Goal: Check status: Check status

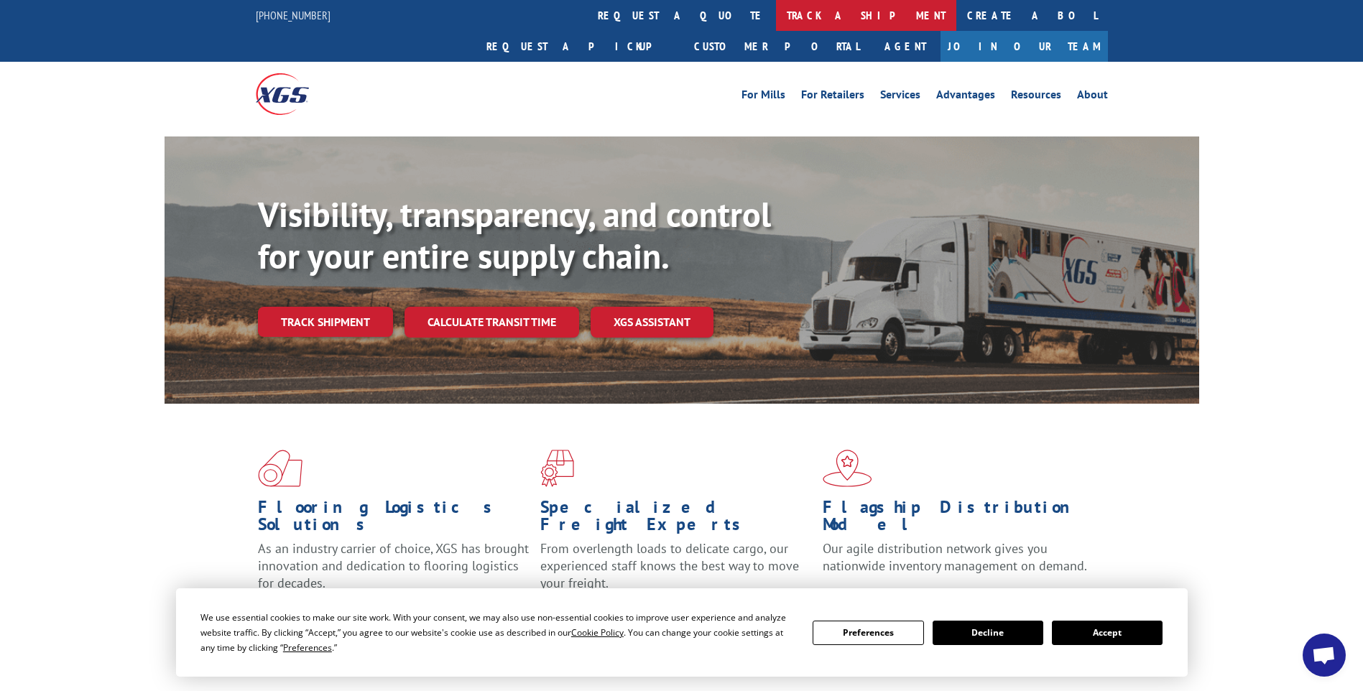
click at [776, 14] on link "track a shipment" at bounding box center [866, 15] width 180 height 31
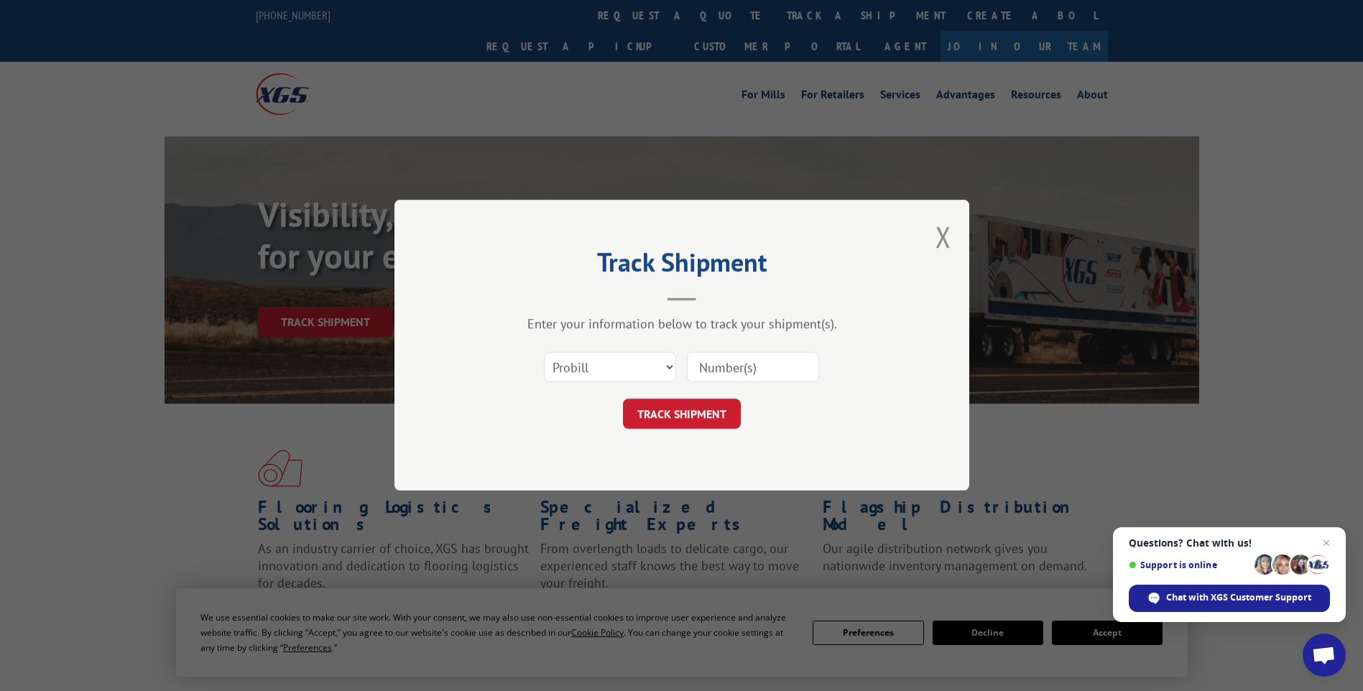
click at [737, 362] on input at bounding box center [753, 368] width 132 height 30
paste input "2873228"
type input "2873228"
click at [689, 415] on button "TRACK SHIPMENT" at bounding box center [682, 415] width 118 height 30
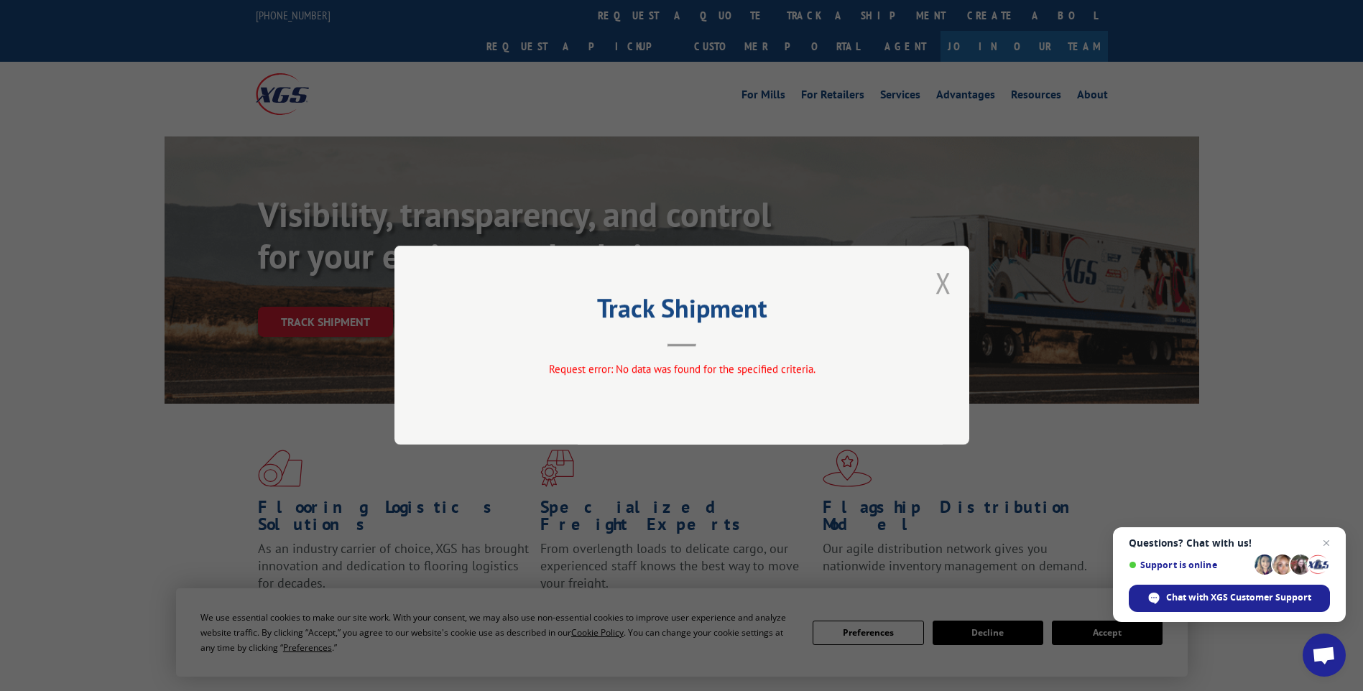
click at [943, 284] on button "Close modal" at bounding box center [944, 283] width 16 height 38
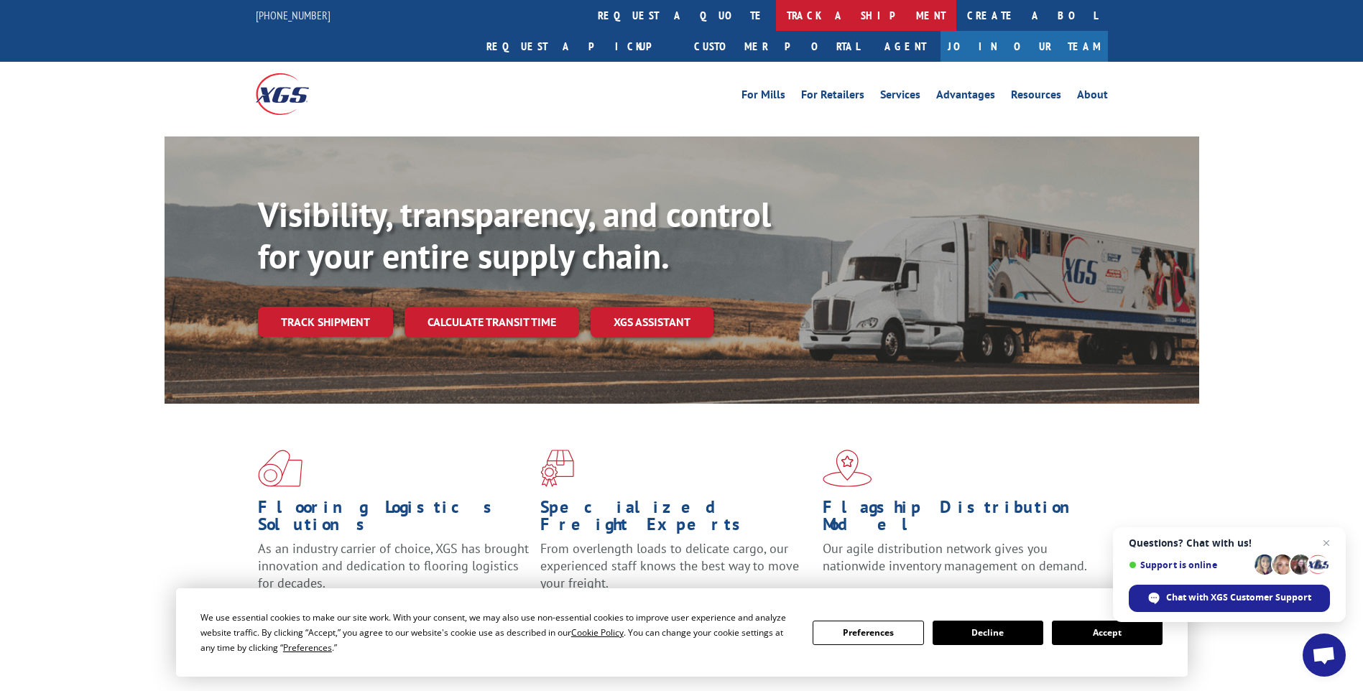
click at [776, 17] on link "track a shipment" at bounding box center [866, 15] width 180 height 31
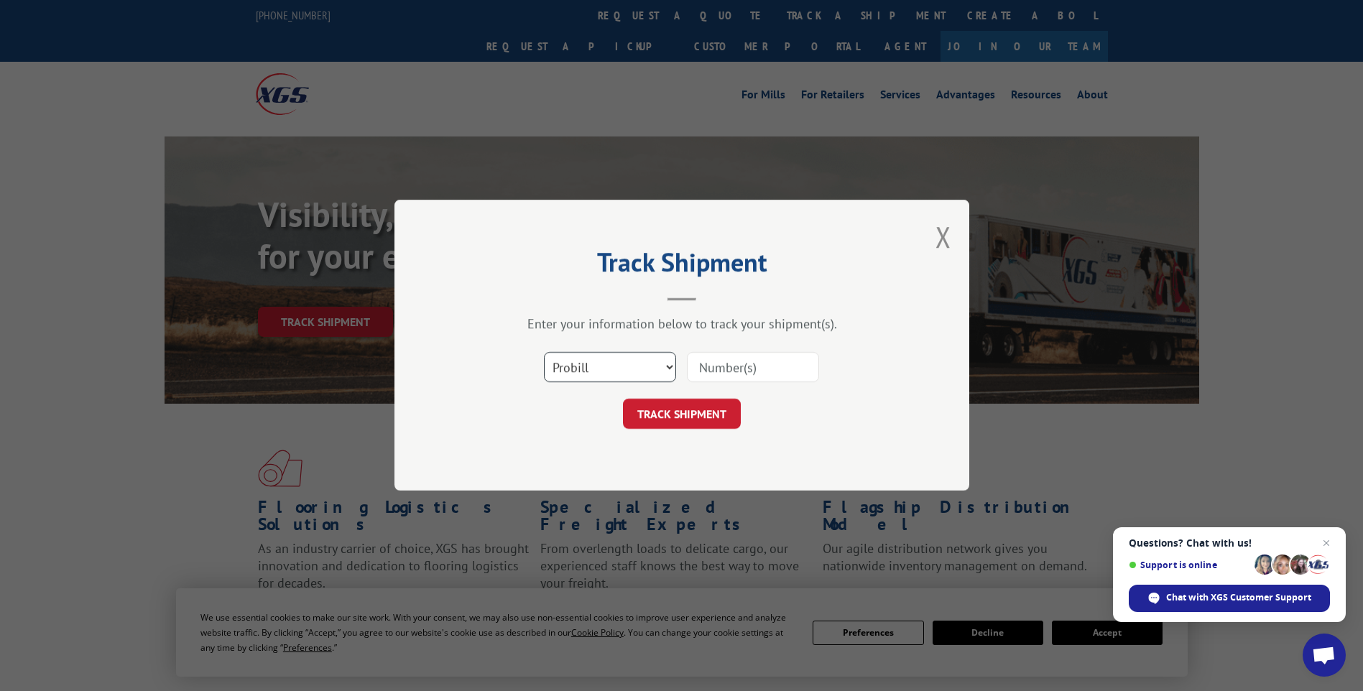
drag, startPoint x: 669, startPoint y: 363, endPoint x: 644, endPoint y: 382, distance: 31.3
click at [668, 365] on select "Select category... Probill BOL PO" at bounding box center [610, 368] width 132 height 30
select select "bol"
click at [544, 353] on select "Select category... Probill BOL PO" at bounding box center [610, 368] width 132 height 30
click at [778, 366] on input at bounding box center [753, 368] width 132 height 30
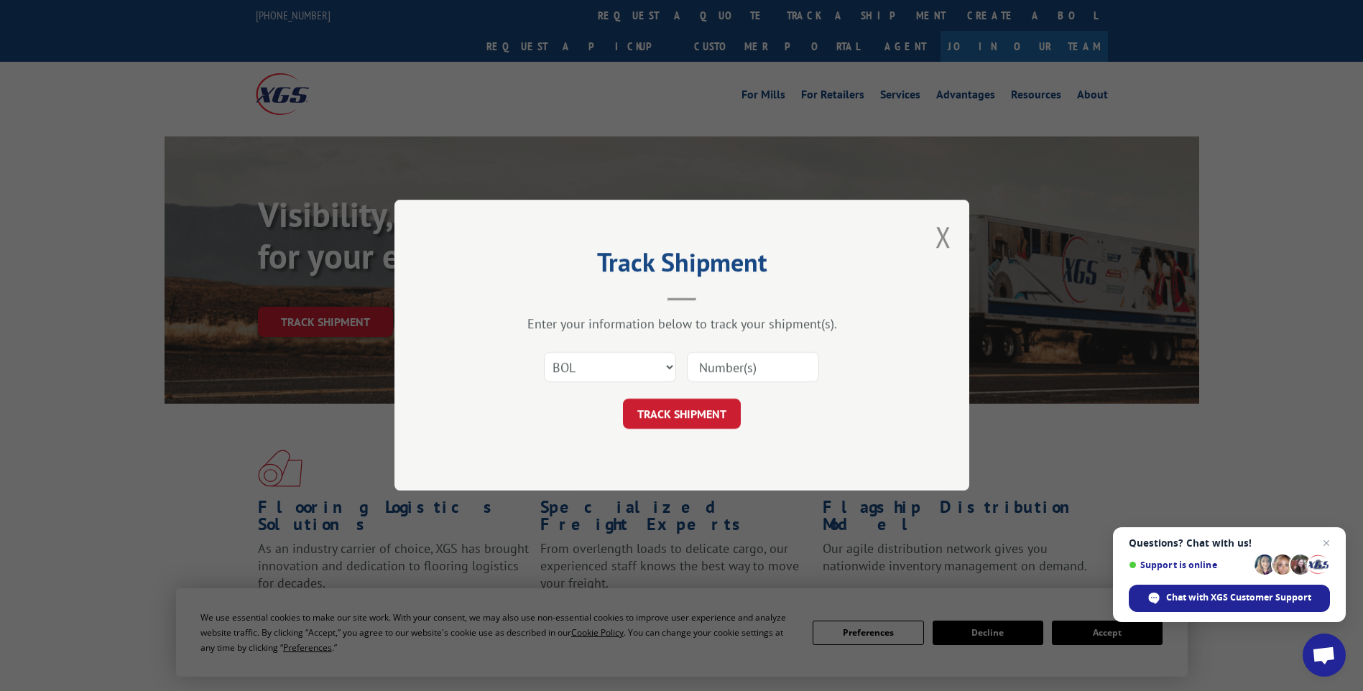
paste input "2873228"
type input "2873228"
click at [669, 407] on button "TRACK SHIPMENT" at bounding box center [682, 415] width 118 height 30
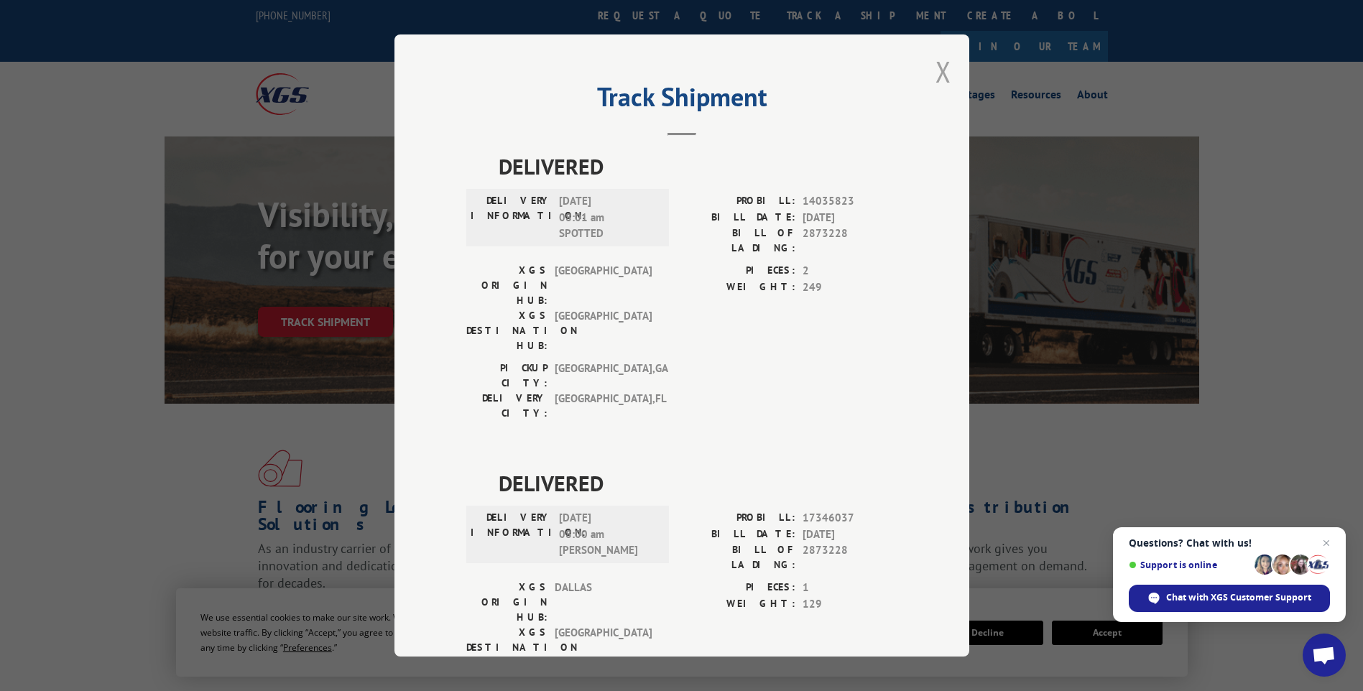
click at [939, 70] on button "Close modal" at bounding box center [944, 71] width 16 height 38
